Goal: Information Seeking & Learning: Learn about a topic

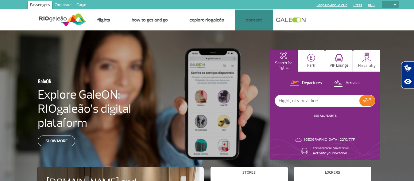
select select
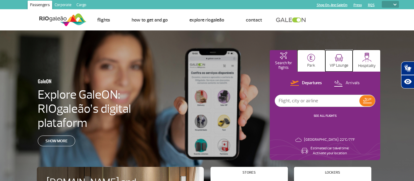
click at [343, 60] on button "VIP Lounge" at bounding box center [338, 60] width 27 height 21
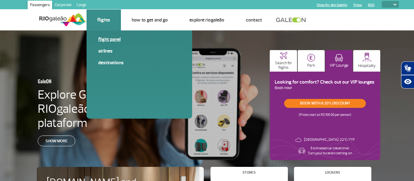
click at [110, 38] on link "Flight panel" at bounding box center [139, 39] width 82 height 7
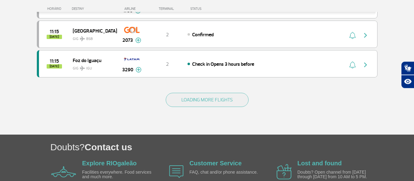
scroll to position [626, 0]
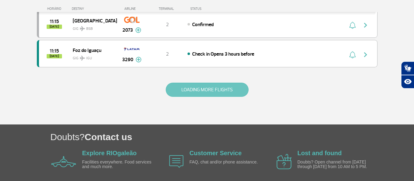
click at [193, 93] on button "LOADING MORE FLIGHTS" at bounding box center [207, 90] width 83 height 14
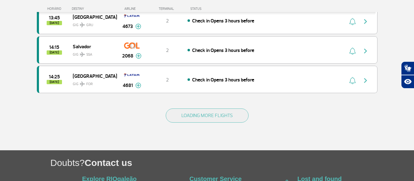
scroll to position [1220, 0]
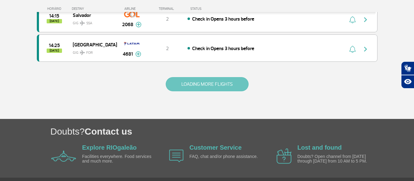
click at [196, 84] on button "LOADING MORE FLIGHTS" at bounding box center [207, 84] width 83 height 14
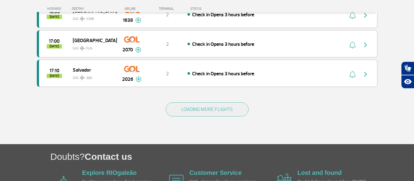
scroll to position [1783, 0]
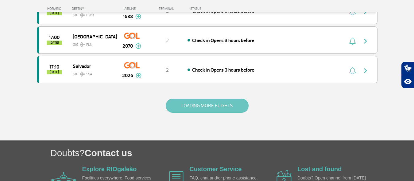
click at [197, 109] on button "LOADING MORE FLIGHTS" at bounding box center [207, 105] width 83 height 14
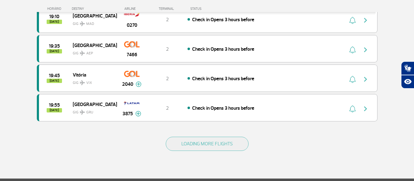
scroll to position [2346, 0]
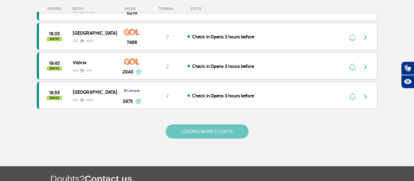
click at [195, 127] on button "LOADING MORE FLIGHTS" at bounding box center [207, 131] width 83 height 14
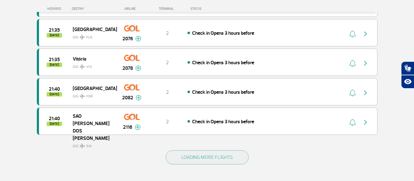
scroll to position [2941, 0]
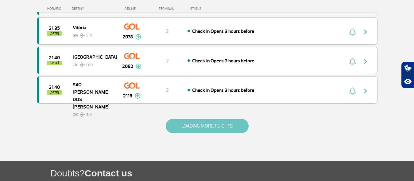
click at [196, 125] on button "LOADING MORE FLIGHTS" at bounding box center [207, 126] width 83 height 14
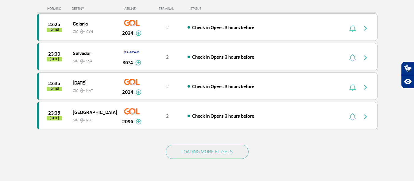
scroll to position [3535, 0]
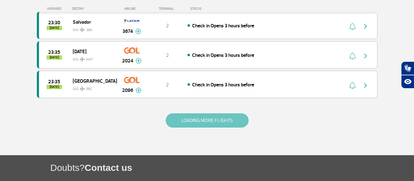
click at [198, 119] on button "LOADING MORE FLIGHTS" at bounding box center [207, 120] width 83 height 14
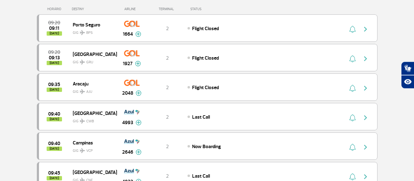
scroll to position [0, 0]
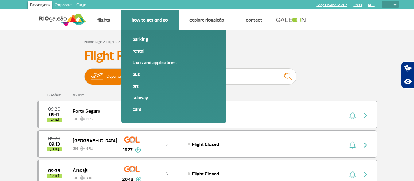
click at [137, 97] on link "Subway" at bounding box center [173, 97] width 82 height 7
click at [146, 62] on link "Taxis and applications" at bounding box center [173, 62] width 82 height 7
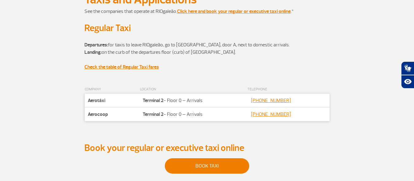
scroll to position [94, 0]
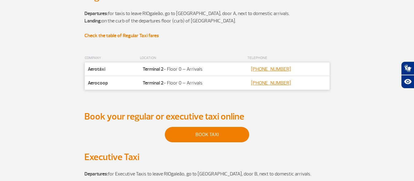
click at [147, 36] on strong "Check the table of Regular Taxi fares" at bounding box center [121, 36] width 75 height 6
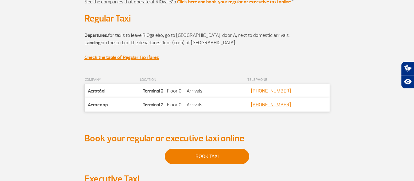
scroll to position [31, 0]
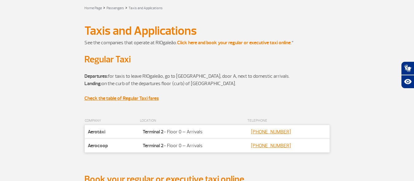
click at [217, 43] on strong "Click here and book your regular or executive taxi online" at bounding box center [233, 43] width 113 height 6
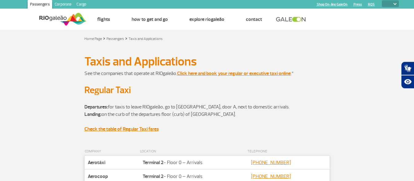
scroll to position [0, 0]
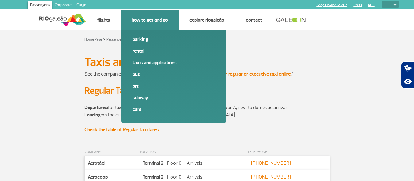
click at [139, 86] on link "BRT" at bounding box center [173, 86] width 82 height 7
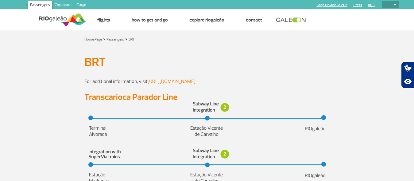
click at [171, 80] on link "https://mobi-rio.rio.br/" at bounding box center [172, 81] width 48 height 6
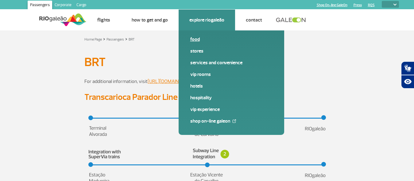
click at [199, 37] on link "Food" at bounding box center [231, 39] width 82 height 7
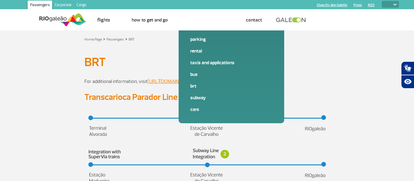
click at [44, 17] on img at bounding box center [62, 19] width 47 height 15
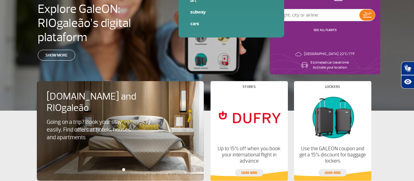
scroll to position [103, 0]
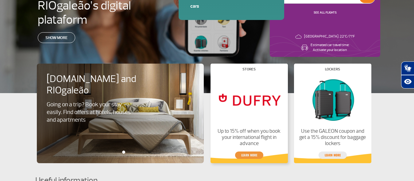
click at [254, 156] on link "Learn more" at bounding box center [249, 154] width 28 height 7
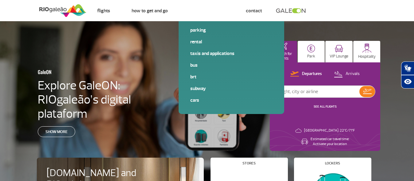
scroll to position [0, 0]
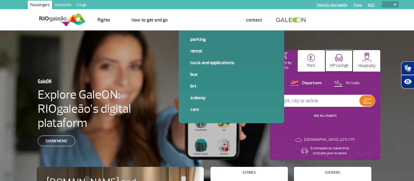
click at [340, 62] on button "VIP Lounge" at bounding box center [338, 60] width 27 height 21
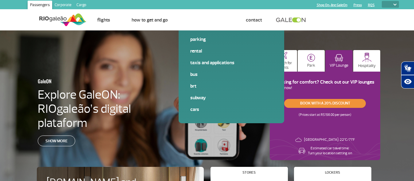
click at [334, 105] on link "Book with a 20% discount" at bounding box center [325, 103] width 82 height 9
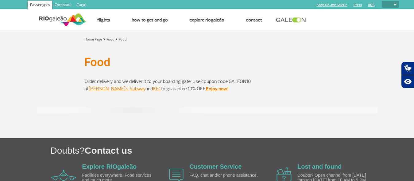
select select
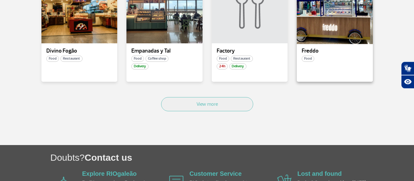
scroll to position [407, 0]
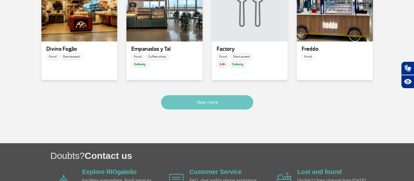
click at [214, 102] on button "View more" at bounding box center [207, 102] width 92 height 14
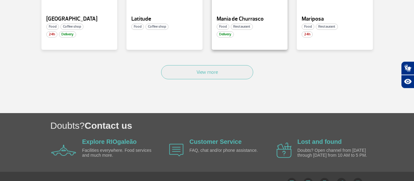
scroll to position [809, 0]
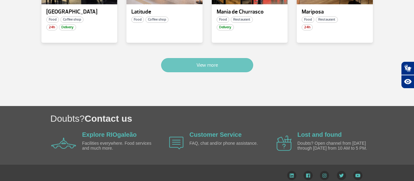
click at [245, 58] on button "View more" at bounding box center [207, 65] width 92 height 14
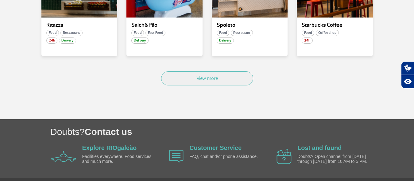
scroll to position [1159, 0]
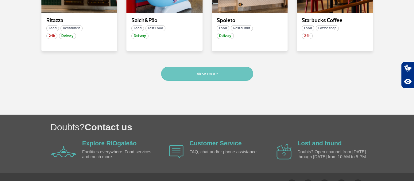
click at [205, 67] on button "View more" at bounding box center [207, 74] width 92 height 14
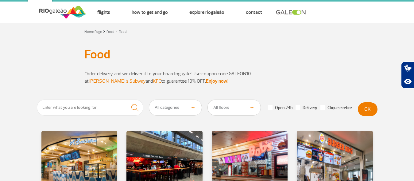
scroll to position [0, 0]
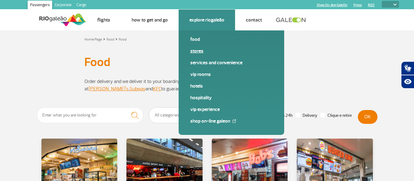
click at [200, 50] on link "Stores" at bounding box center [231, 51] width 82 height 7
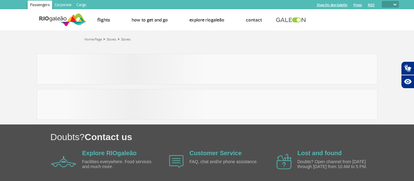
select select
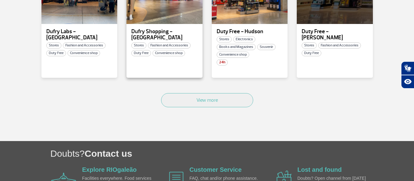
scroll to position [469, 0]
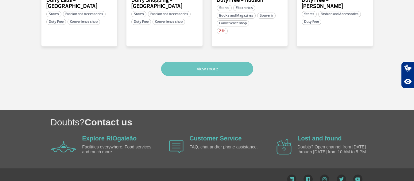
click at [205, 63] on button "View more" at bounding box center [207, 69] width 92 height 14
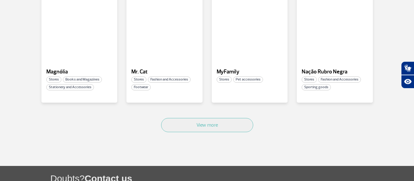
scroll to position [820, 0]
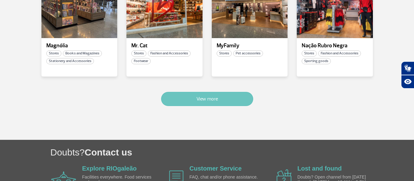
click at [206, 92] on button "View more" at bounding box center [207, 99] width 92 height 14
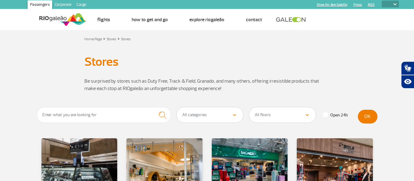
scroll to position [0, 0]
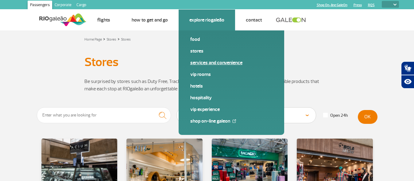
click at [202, 62] on link "Services and Convenience" at bounding box center [231, 62] width 82 height 7
click at [208, 72] on link "VIP Rooms" at bounding box center [231, 74] width 82 height 7
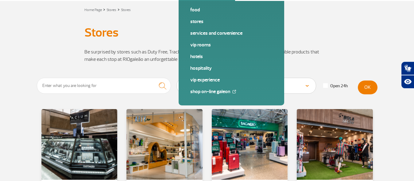
scroll to position [31, 0]
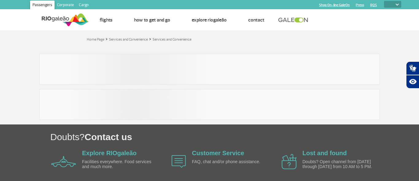
select select
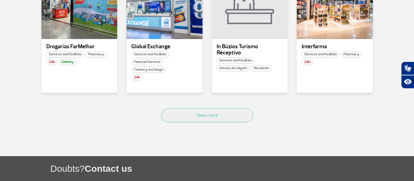
scroll to position [438, 0]
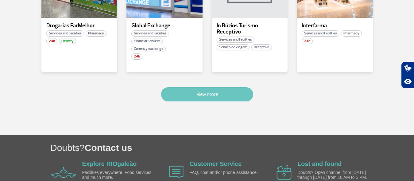
click at [223, 93] on button "View more" at bounding box center [207, 94] width 92 height 14
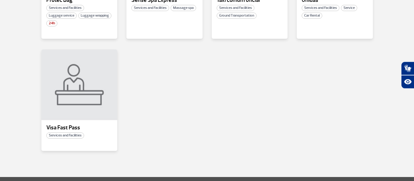
scroll to position [757, 0]
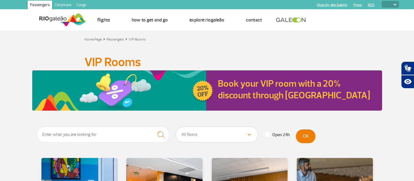
select select
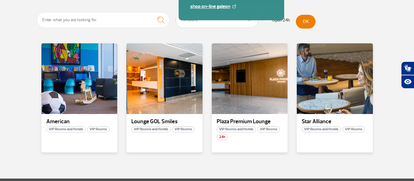
scroll to position [125, 0]
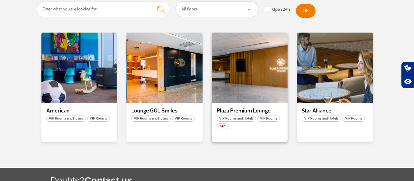
click at [240, 112] on p "Plaza Premium Lounge" at bounding box center [250, 111] width 66 height 6
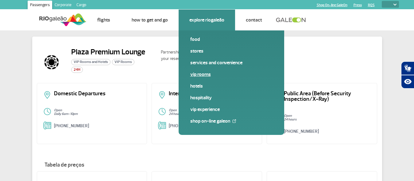
click at [205, 71] on link "VIP Rooms" at bounding box center [231, 74] width 82 height 7
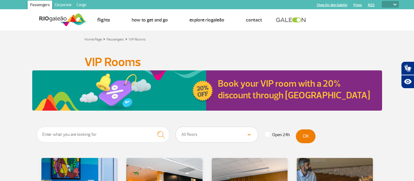
select select
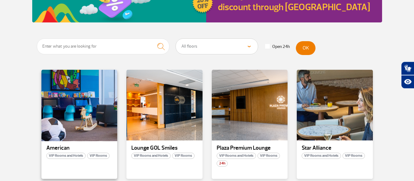
scroll to position [95, 0]
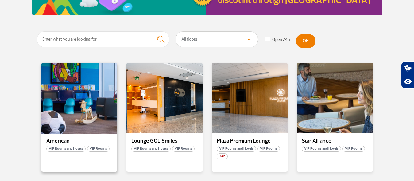
click at [79, 127] on div at bounding box center [78, 98] width 77 height 72
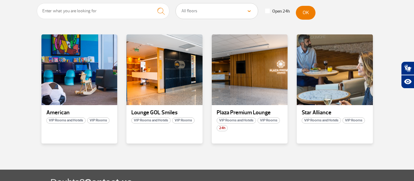
scroll to position [125, 0]
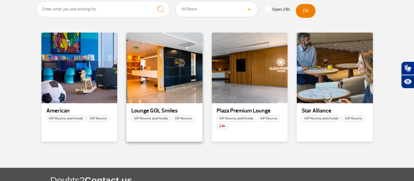
click at [172, 111] on p "Lounge GOL Smiles" at bounding box center [164, 111] width 66 height 6
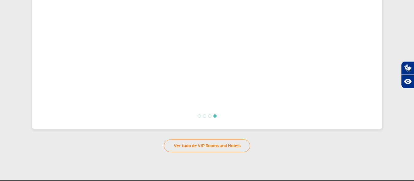
scroll to position [275, 0]
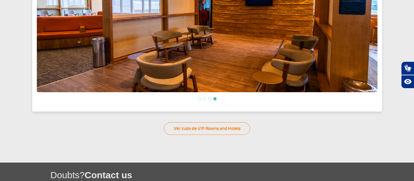
click at [222, 86] on img at bounding box center [207, 15] width 340 height 153
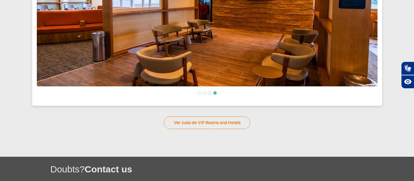
scroll to position [282, 0]
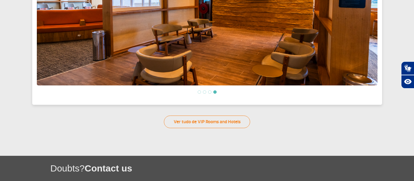
click at [134, 52] on img at bounding box center [207, 8] width 340 height 153
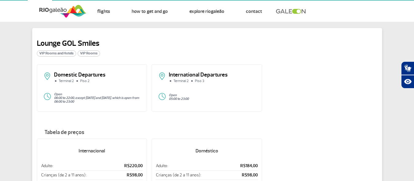
scroll to position [0, 0]
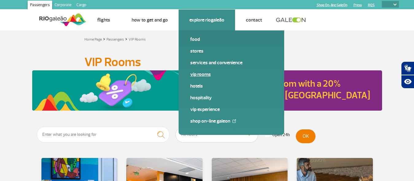
click at [201, 72] on link "VIP Rooms" at bounding box center [231, 74] width 82 height 7
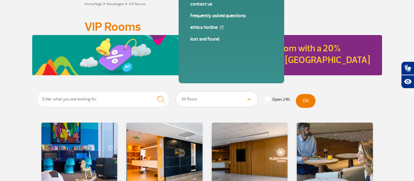
scroll to position [94, 0]
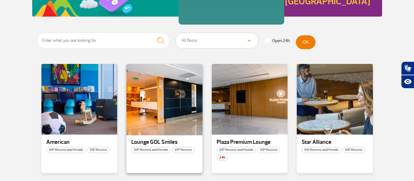
click at [172, 120] on div at bounding box center [164, 99] width 77 height 72
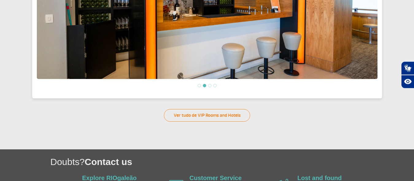
scroll to position [309, 0]
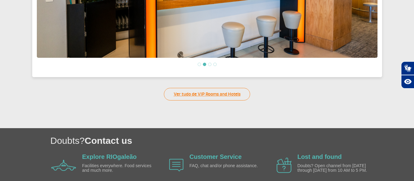
click at [224, 96] on link "Ver tudo de VIP Rooms and Hotels" at bounding box center [207, 94] width 86 height 13
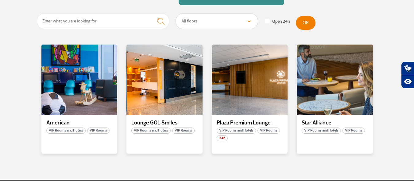
scroll to position [120, 0]
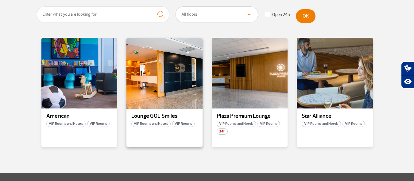
click at [157, 99] on div at bounding box center [164, 73] width 77 height 72
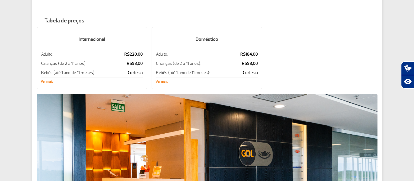
scroll to position [148, 0]
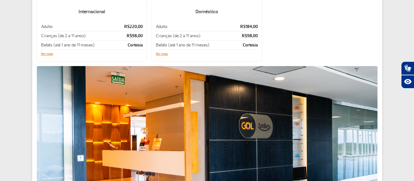
click at [217, 11] on h5 "Doméstico" at bounding box center [206, 12] width 102 height 16
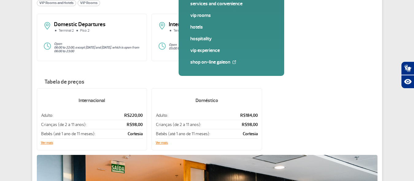
scroll to position [63, 0]
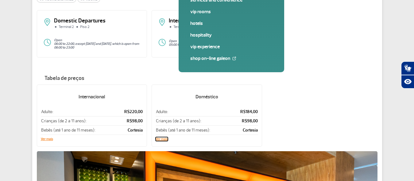
click at [165, 138] on button "Ver mais" at bounding box center [161, 139] width 12 height 4
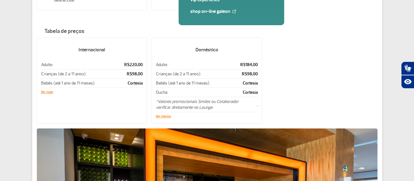
scroll to position [125, 0]
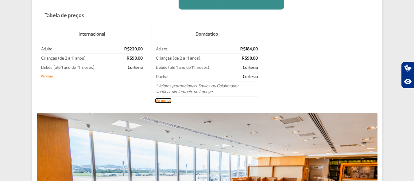
click at [165, 100] on button "Ver menos" at bounding box center [162, 101] width 15 height 4
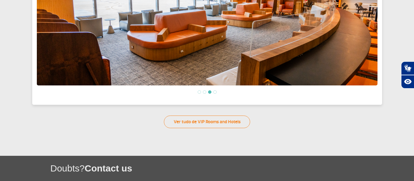
scroll to position [219, 0]
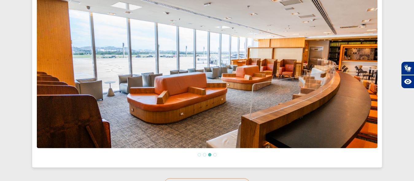
drag, startPoint x: 370, startPoint y: 76, endPoint x: 363, endPoint y: 74, distance: 7.7
click at [370, 76] on img at bounding box center [207, 70] width 340 height 153
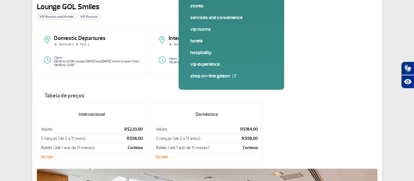
scroll to position [63, 0]
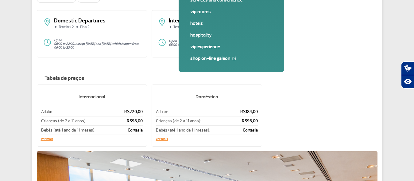
click at [79, 32] on div "Domestic Departures Terminal 2 Piso 2" at bounding box center [92, 26] width 98 height 16
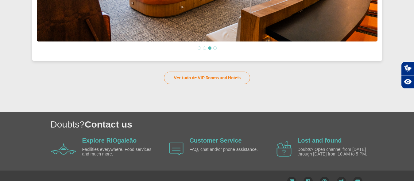
scroll to position [337, 0]
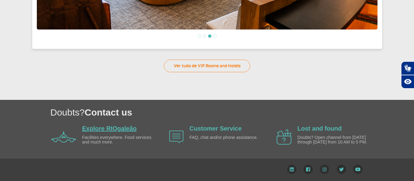
click at [123, 132] on link "Explore RIOgaleão" at bounding box center [109, 128] width 55 height 7
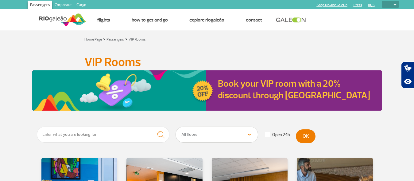
select select
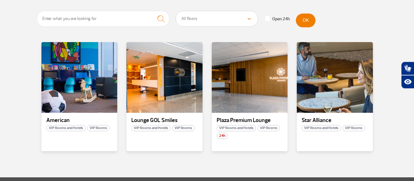
scroll to position [125, 0]
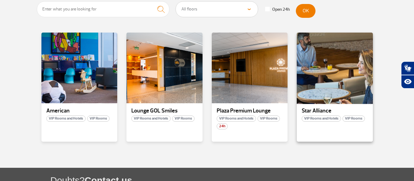
click at [332, 100] on div at bounding box center [334, 68] width 77 height 72
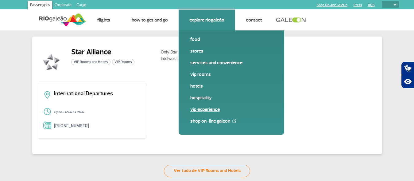
click at [211, 109] on link "VIP Experience" at bounding box center [231, 109] width 82 height 7
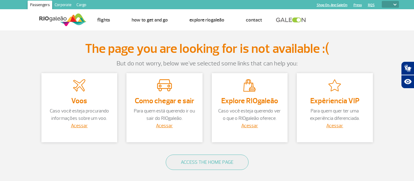
scroll to position [31, 0]
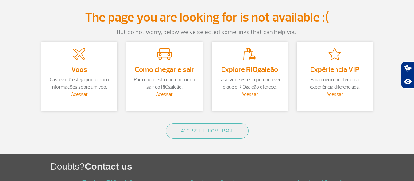
click at [250, 94] on link "Acessar" at bounding box center [249, 94] width 17 height 6
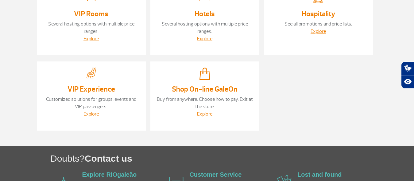
scroll to position [188, 0]
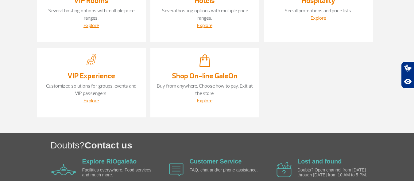
click at [96, 86] on link "Customized solutions for groups, events and VIP passengers." at bounding box center [91, 89] width 90 height 13
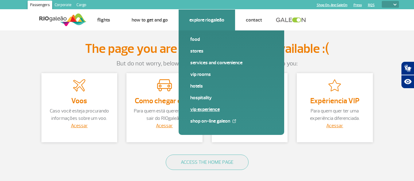
click at [211, 108] on link "VIP Experience" at bounding box center [231, 109] width 82 height 7
click at [210, 108] on link "VIP Experience" at bounding box center [231, 109] width 82 height 7
click at [198, 75] on link "VIP Rooms" at bounding box center [231, 74] width 82 height 7
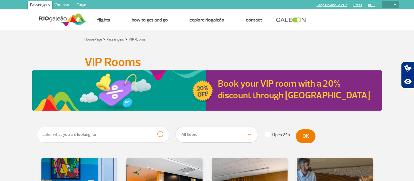
select select
click at [245, 90] on link "Book your VIP room with a 20% discount through [GEOGRAPHIC_DATA]" at bounding box center [294, 89] width 152 height 23
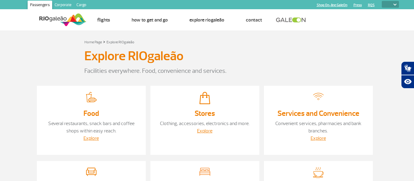
select select
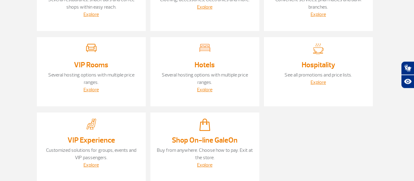
scroll to position [125, 0]
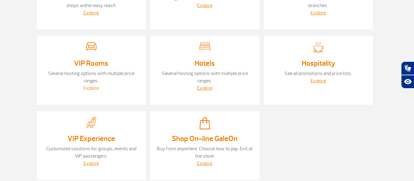
click at [92, 87] on link "Explore" at bounding box center [90, 88] width 15 height 6
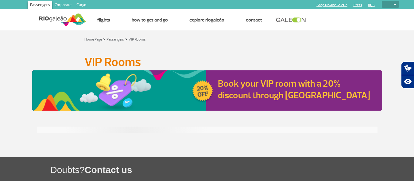
select select
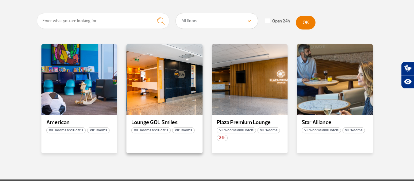
scroll to position [125, 0]
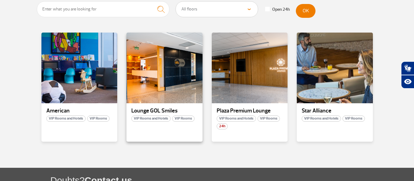
click at [186, 105] on div "Lounge GOL Smiles VIP Rooms and Hotels VIP Rooms" at bounding box center [164, 87] width 76 height 109
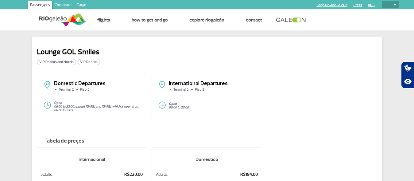
click at [87, 56] on h2 "Lounge GOL Smiles" at bounding box center [68, 51] width 63 height 9
click at [88, 65] on div "Lounge GOL Smiles VIP Rooms and Hotels VIP Rooms" at bounding box center [68, 56] width 63 height 19
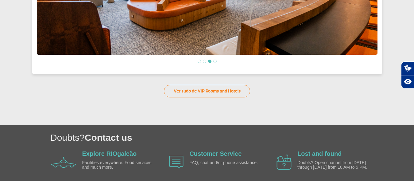
scroll to position [337, 0]
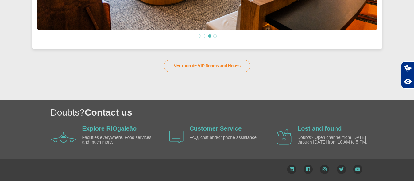
click at [198, 67] on link "Ver tudo de VIP Rooms and Hotels" at bounding box center [207, 66] width 86 height 13
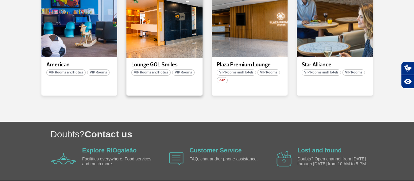
scroll to position [188, 0]
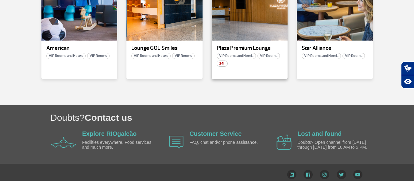
click at [246, 55] on span "VIP Rooms and Hotels" at bounding box center [236, 56] width 39 height 6
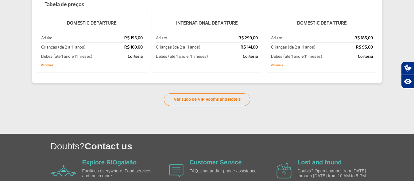
scroll to position [163, 0]
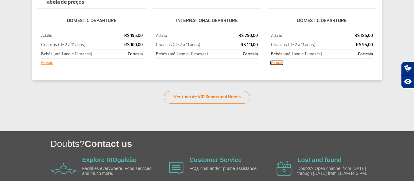
click at [277, 63] on button "Ver mais" at bounding box center [277, 63] width 12 height 4
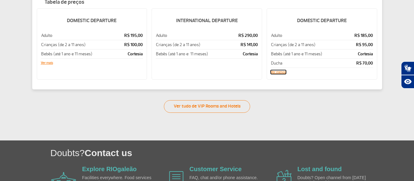
click at [278, 72] on button "Ver menos" at bounding box center [278, 72] width 15 height 4
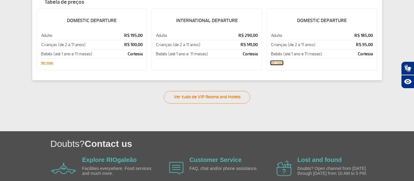
click at [278, 62] on button "Ver mais" at bounding box center [277, 63] width 12 height 4
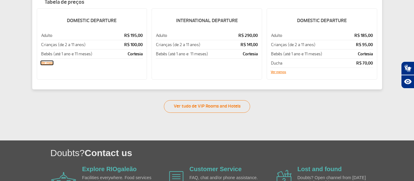
click at [45, 63] on button "Ver mais" at bounding box center [47, 63] width 12 height 4
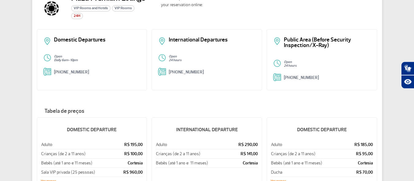
scroll to position [69, 0]
